Goal: Find specific page/section: Find specific page/section

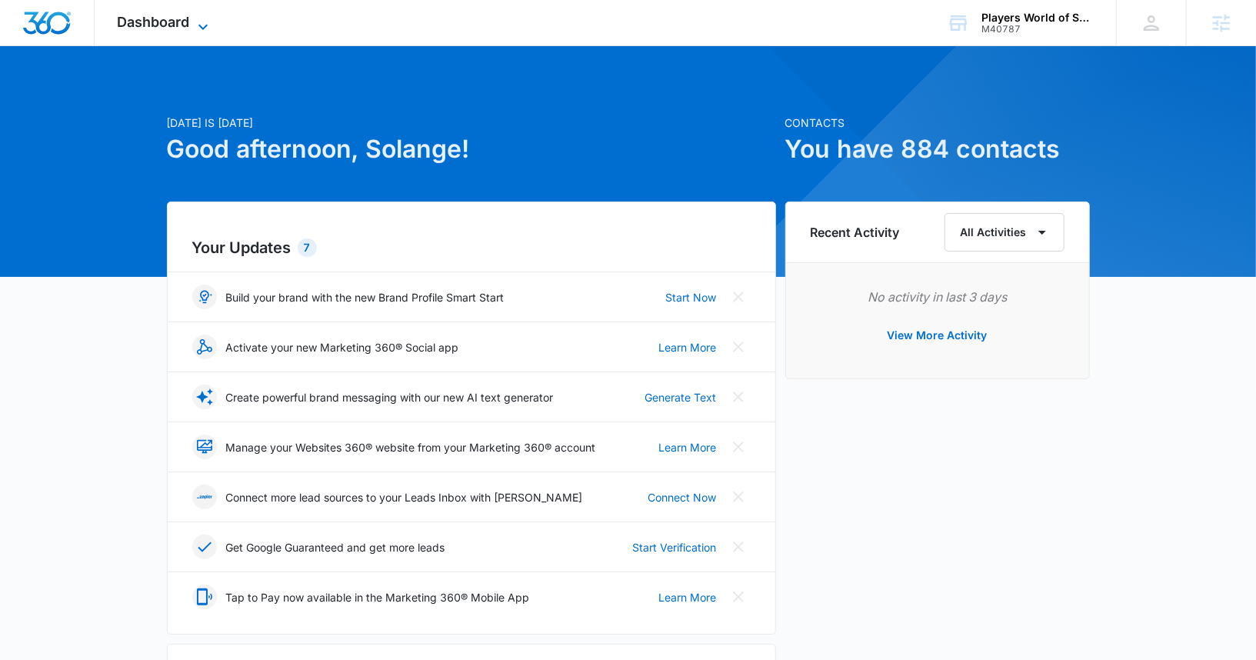
click at [204, 24] on icon at bounding box center [203, 27] width 18 height 18
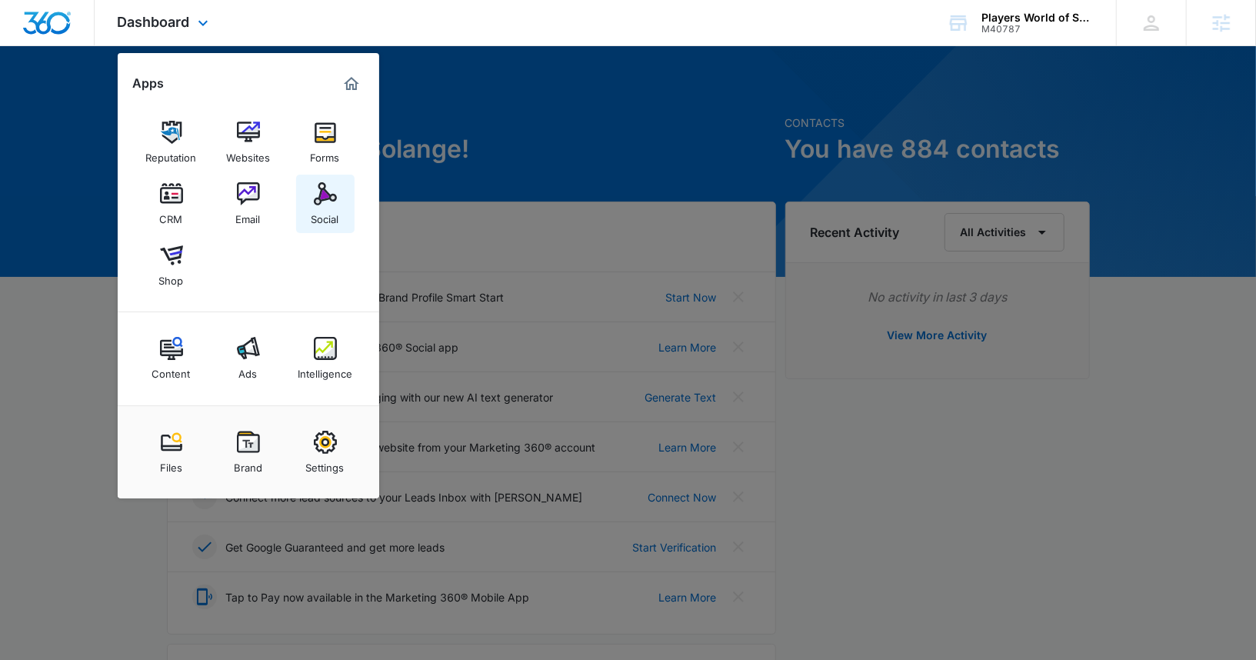
click at [333, 221] on div "Social" at bounding box center [326, 215] width 28 height 20
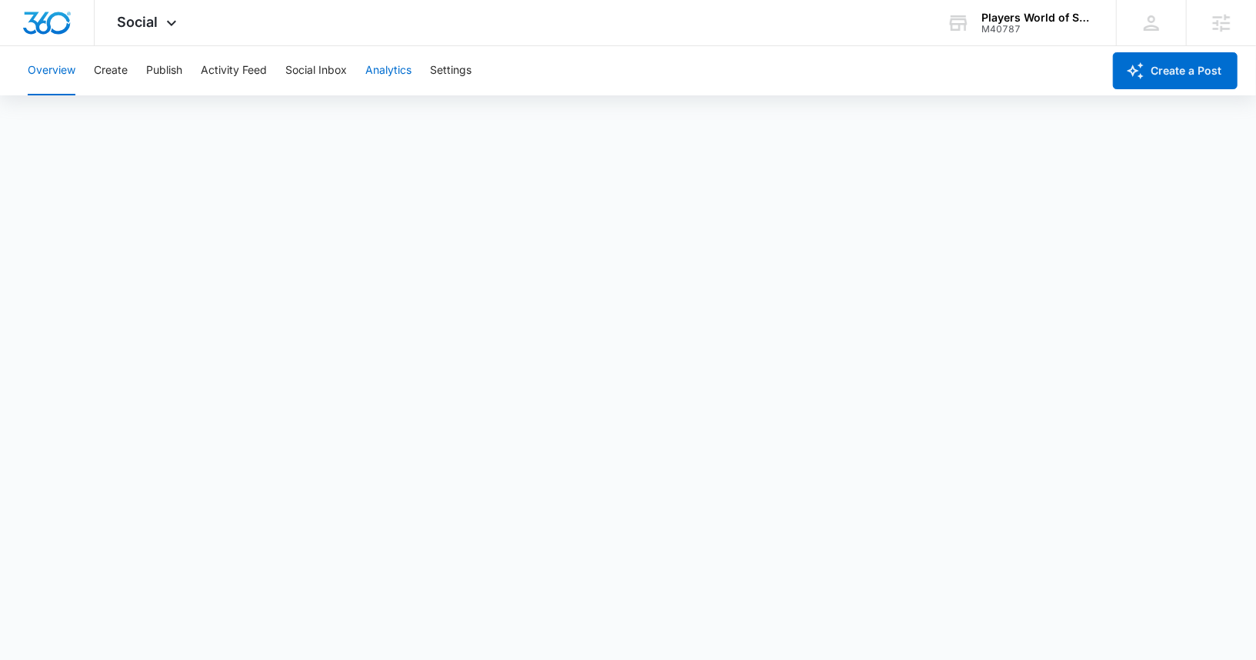
click at [407, 67] on button "Analytics" at bounding box center [388, 70] width 46 height 49
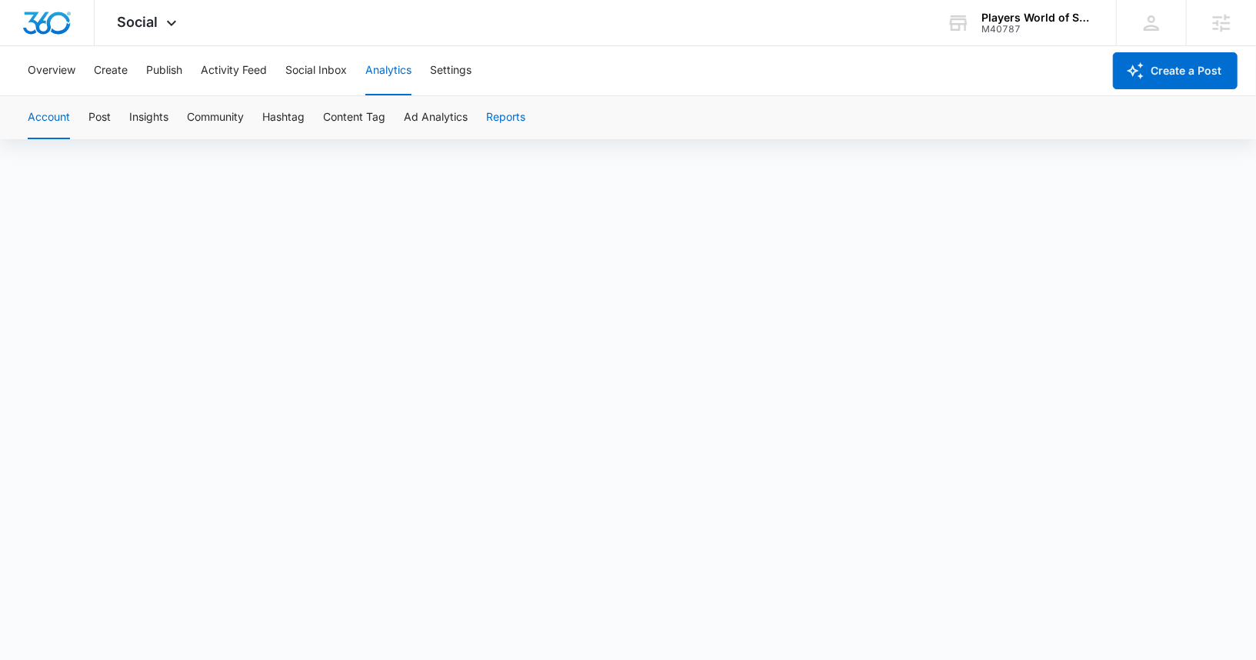
click at [507, 111] on button "Reports" at bounding box center [505, 117] width 39 height 43
